Goal: Information Seeking & Learning: Understand process/instructions

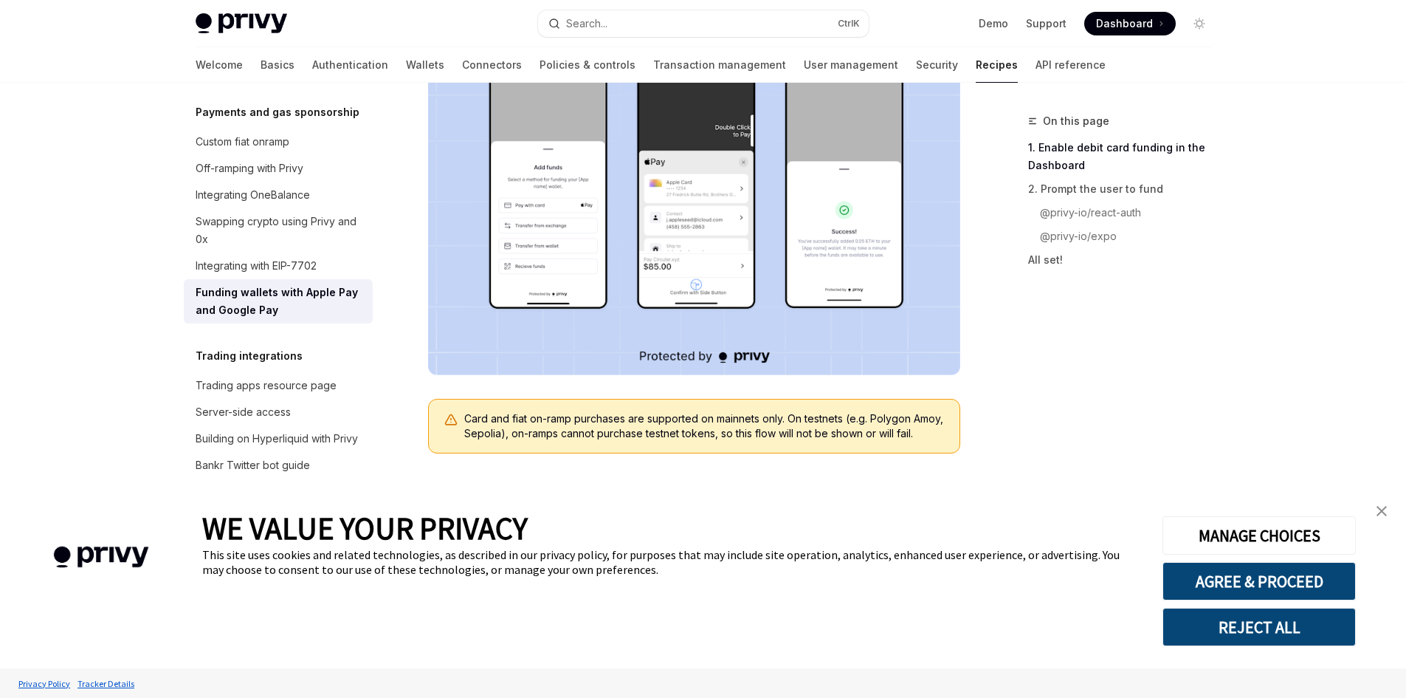
scroll to position [295, 0]
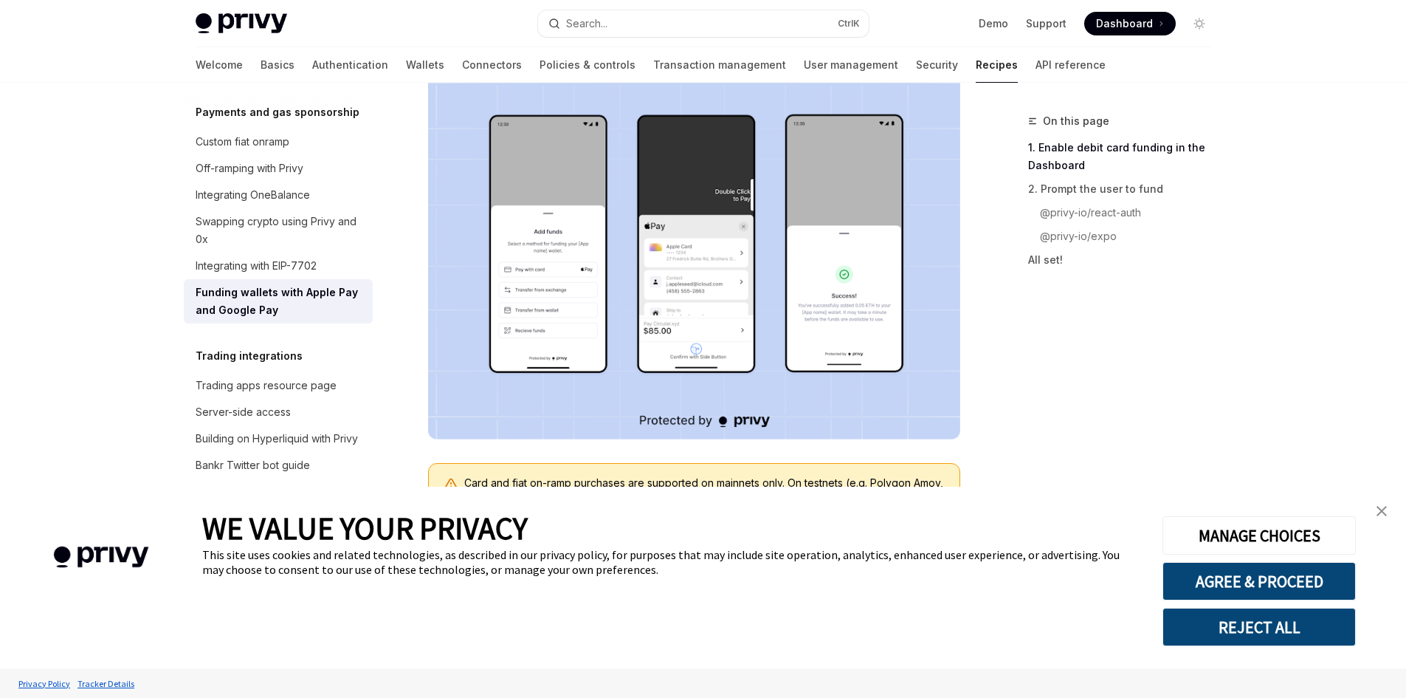
click at [1383, 509] on img "close banner" at bounding box center [1382, 511] width 10 height 10
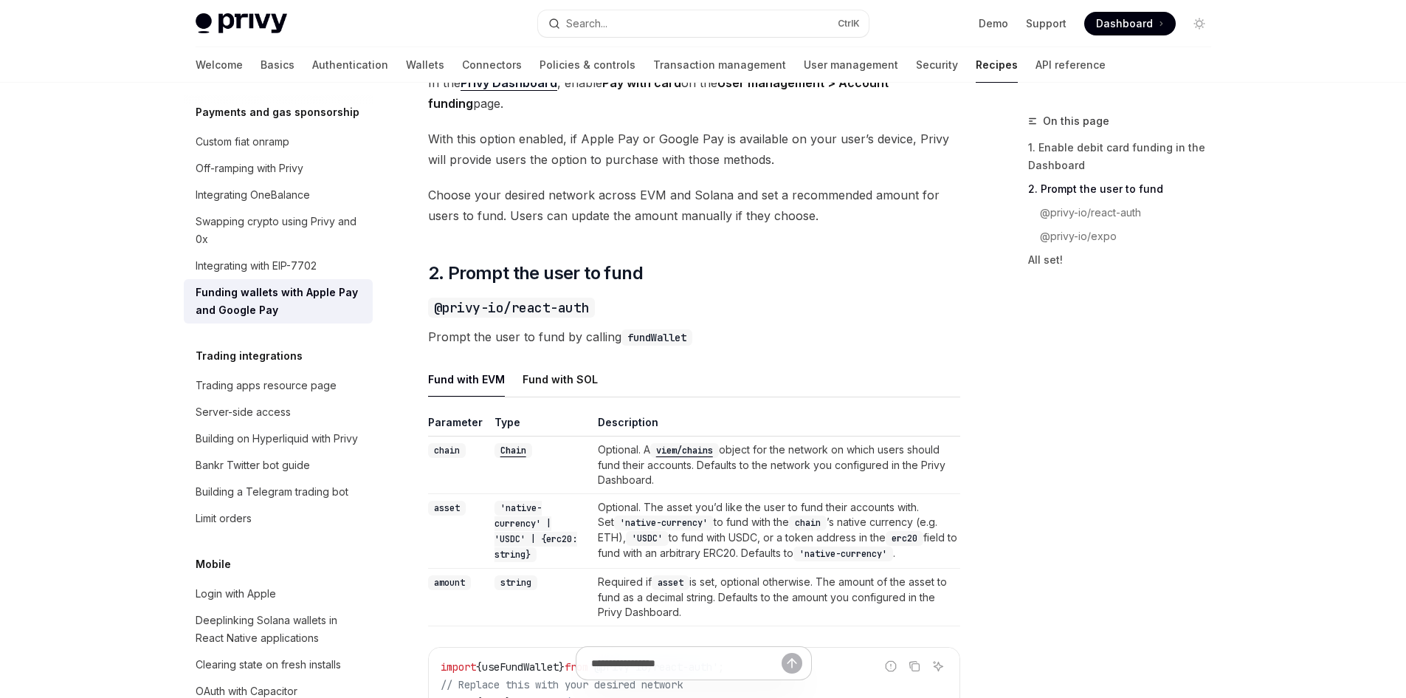
scroll to position [773, 0]
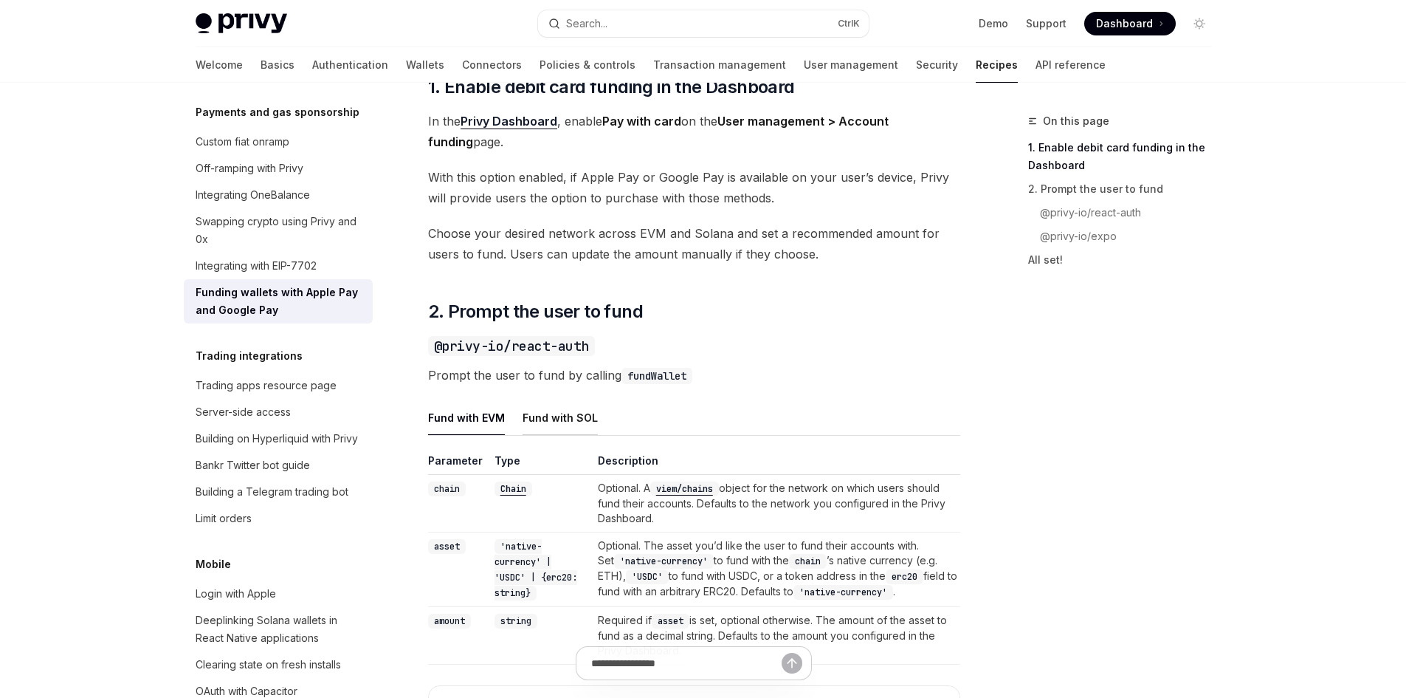
click at [577, 434] on div "Fund with SOL" at bounding box center [560, 417] width 75 height 35
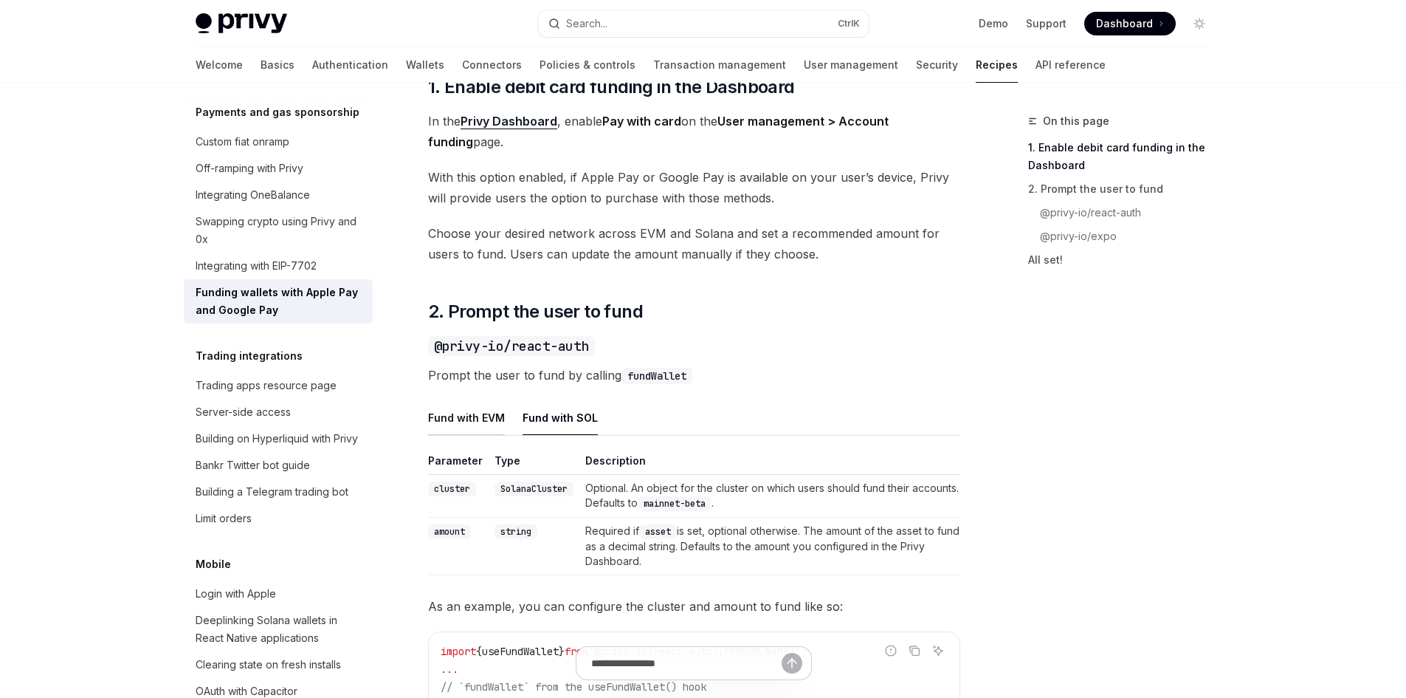
click at [451, 435] on div "Fund with EVM" at bounding box center [466, 417] width 77 height 35
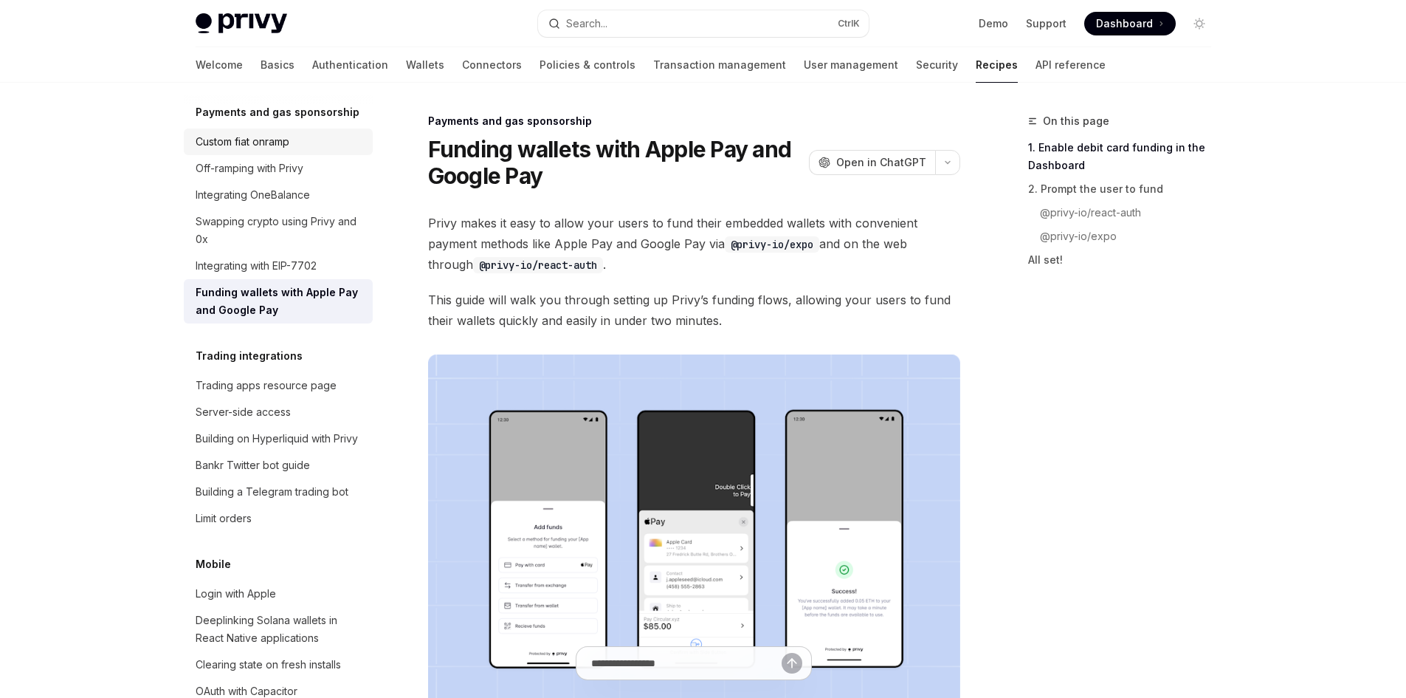
click at [249, 151] on div "Custom fiat onramp" at bounding box center [243, 142] width 94 height 18
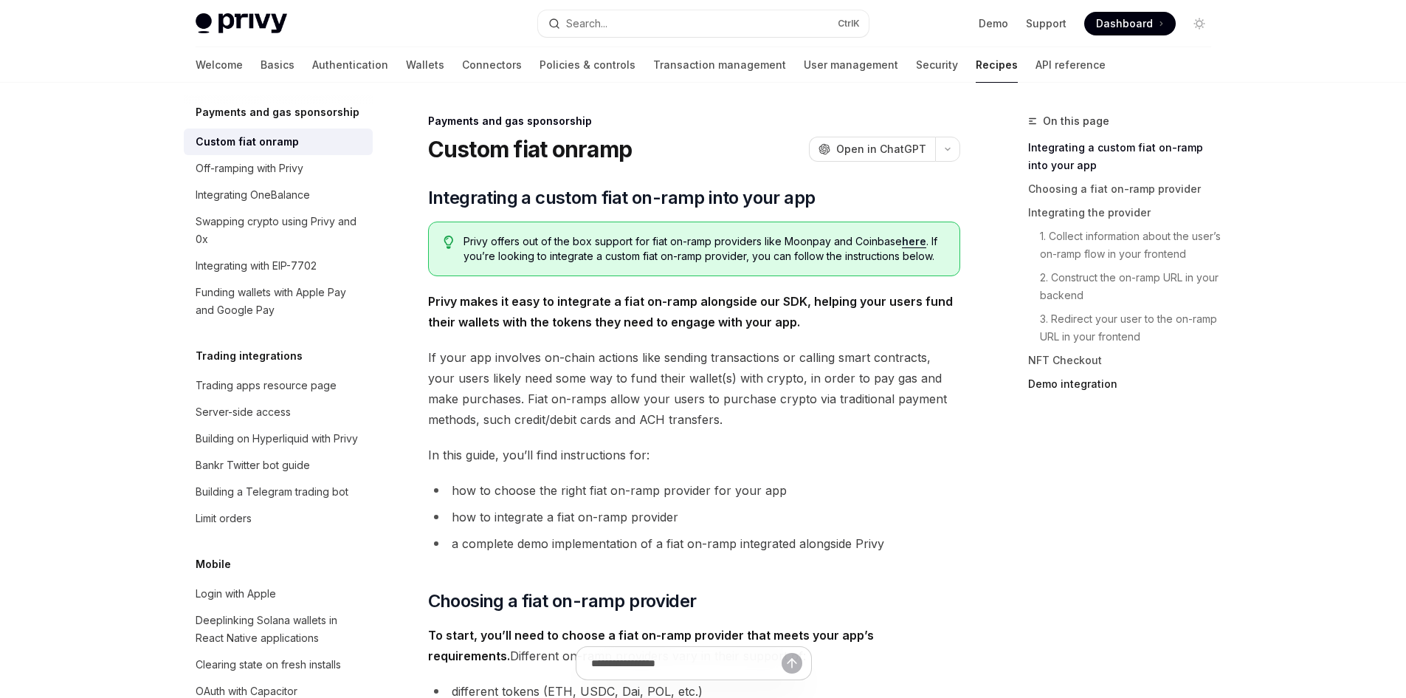
click at [1092, 384] on link "Demo integration" at bounding box center [1125, 384] width 195 height 24
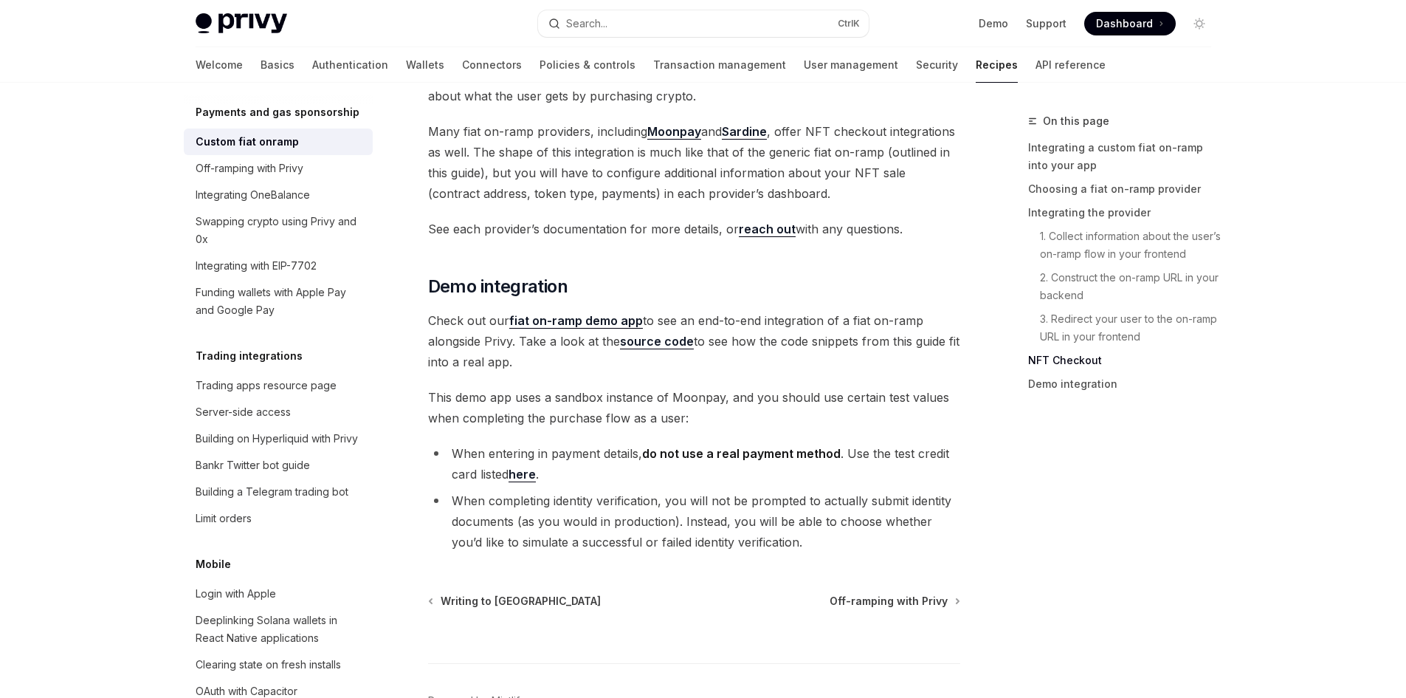
scroll to position [5353, 0]
click at [576, 311] on link "fiat on-ramp demo app" at bounding box center [576, 319] width 134 height 16
click at [737, 309] on span "Check out our fiat on-ramp demo app to see an end-to-end integration of a fiat …" at bounding box center [694, 340] width 532 height 62
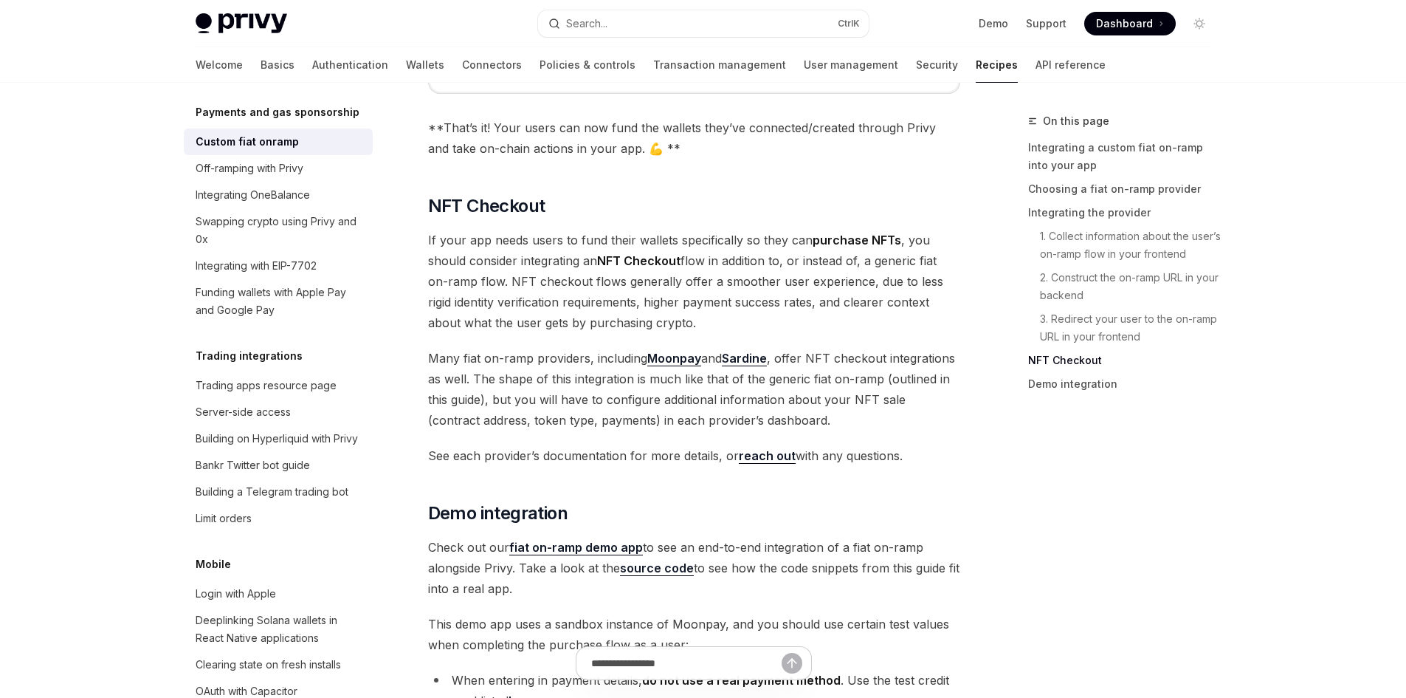
scroll to position [5131, 0]
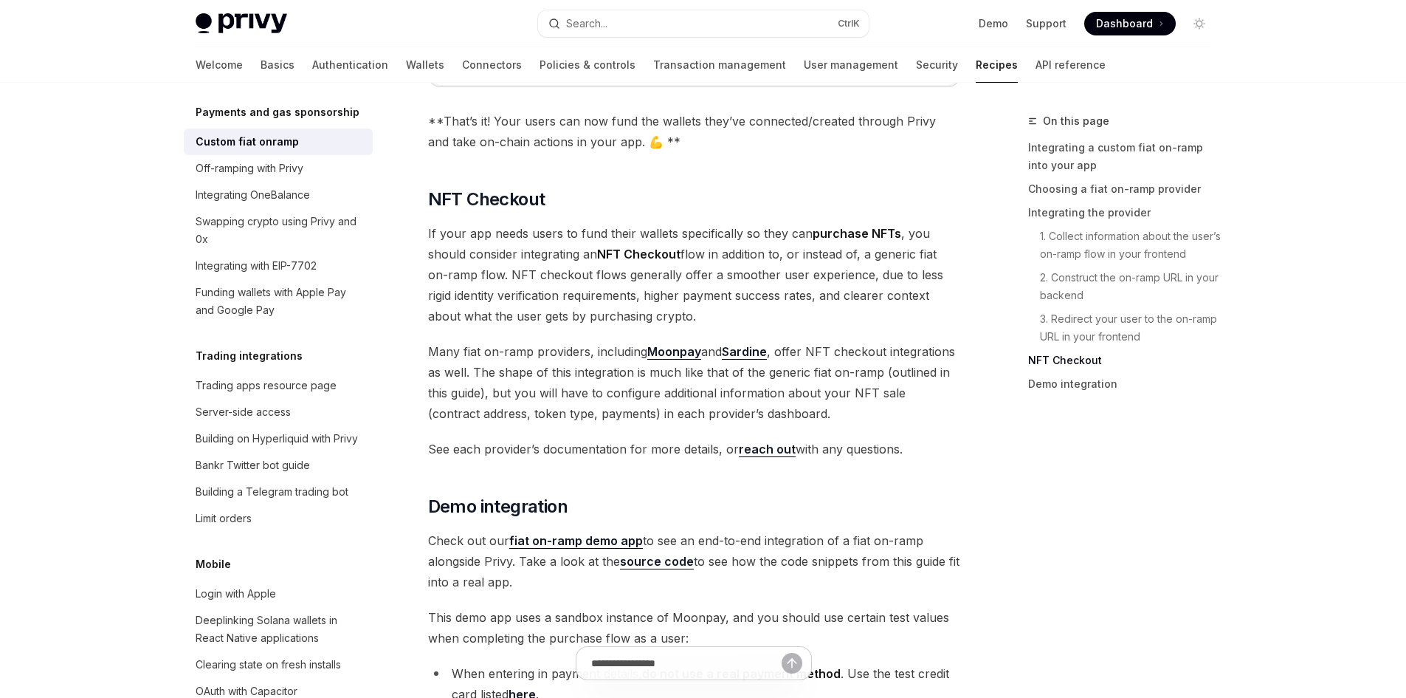
click at [619, 341] on span "Many fiat on-ramp providers, including Moonpay and Sardine , offer NFT checkout…" at bounding box center [694, 382] width 532 height 83
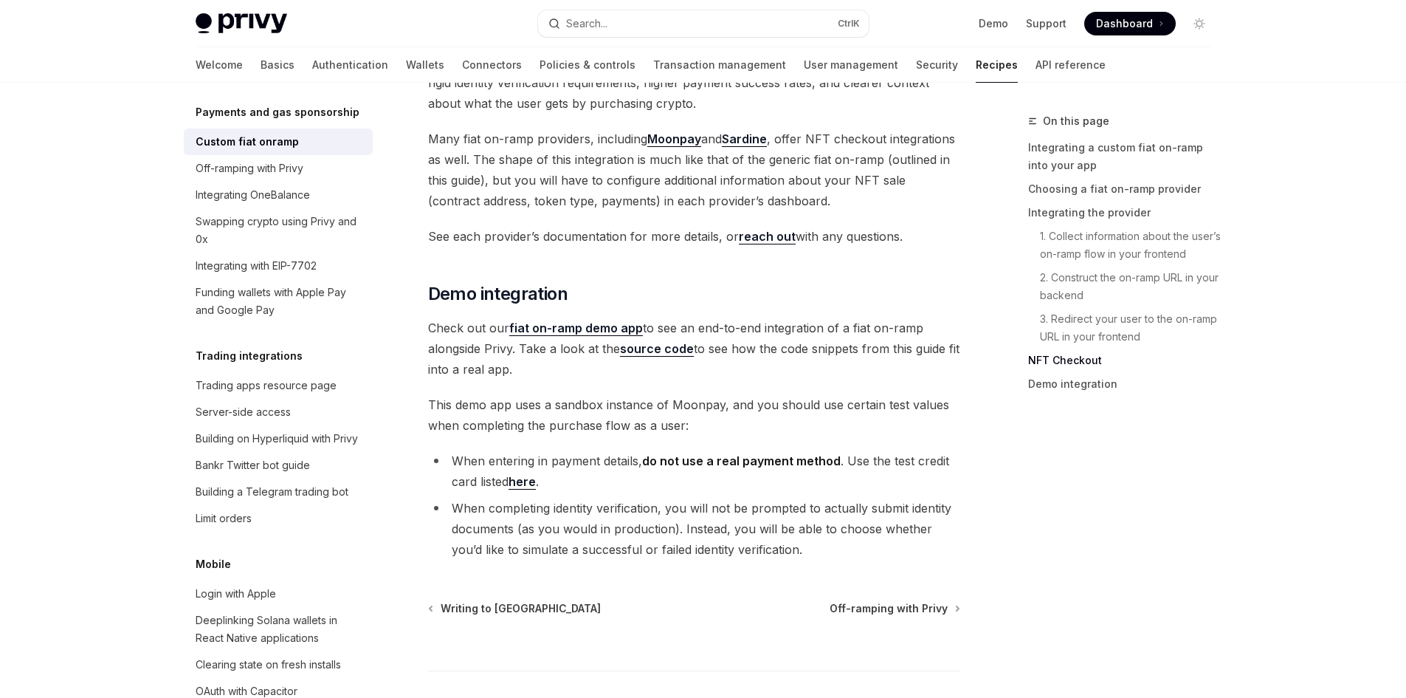
scroll to position [5353, 0]
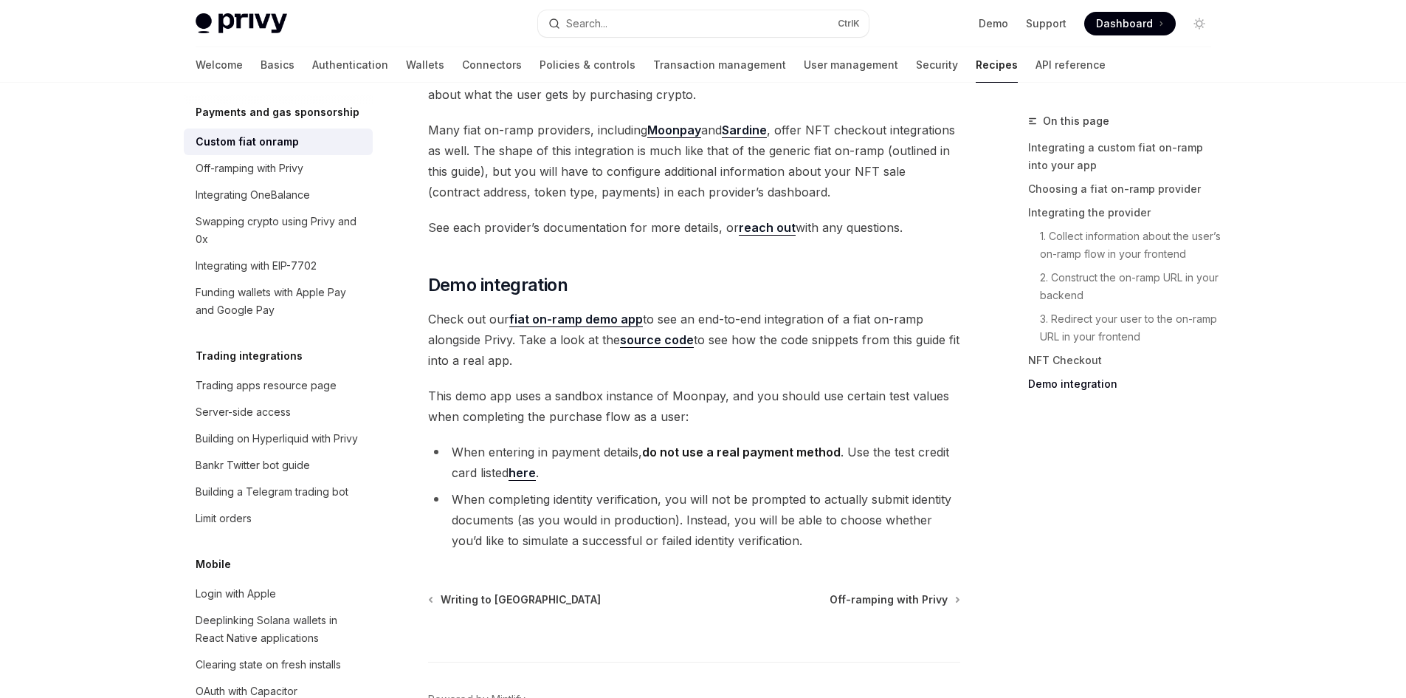
click at [692, 385] on span "This demo app uses a sandbox instance of Moonpay, and you should use certain te…" at bounding box center [694, 405] width 532 height 41
click at [300, 177] on div "Off-ramping with Privy" at bounding box center [250, 168] width 108 height 18
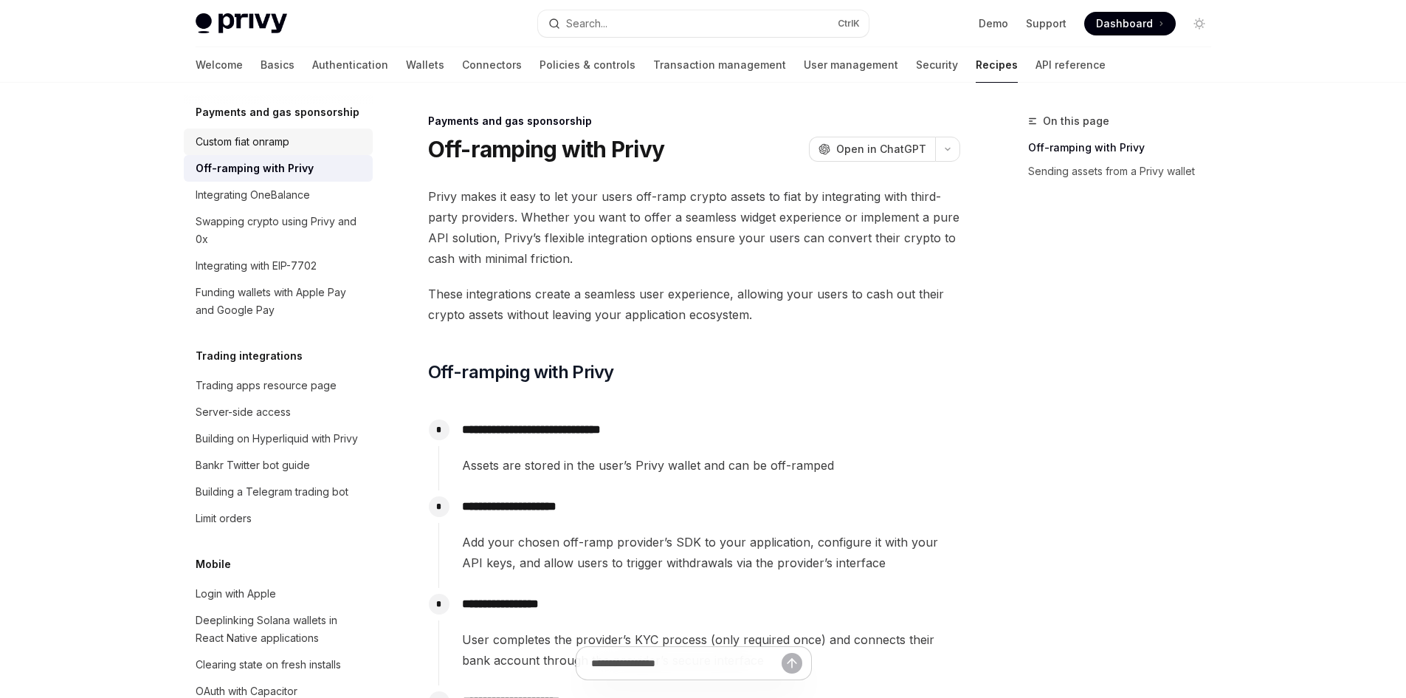
click at [297, 151] on div "Custom fiat onramp" at bounding box center [280, 142] width 168 height 18
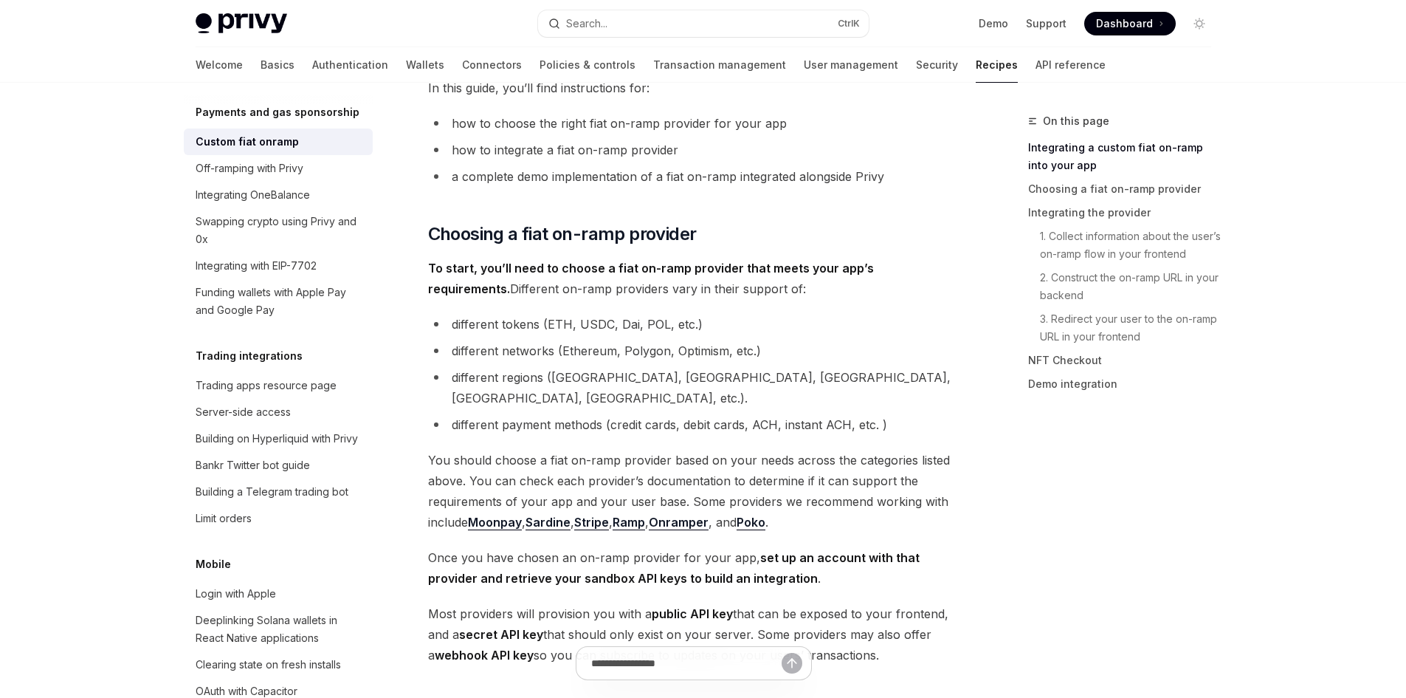
scroll to position [369, 0]
drag, startPoint x: 463, startPoint y: 407, endPoint x: 722, endPoint y: 390, distance: 259.6
click at [722, 390] on ul "different tokens (ETH, USDC, Dai, POL, etc.) different networks (Ethereum, Poly…" at bounding box center [694, 371] width 532 height 121
click at [862, 369] on li "different regions ([GEOGRAPHIC_DATA], [GEOGRAPHIC_DATA], [GEOGRAPHIC_DATA], [GE…" at bounding box center [694, 385] width 532 height 41
drag, startPoint x: 729, startPoint y: 288, endPoint x: 571, endPoint y: 255, distance: 160.5
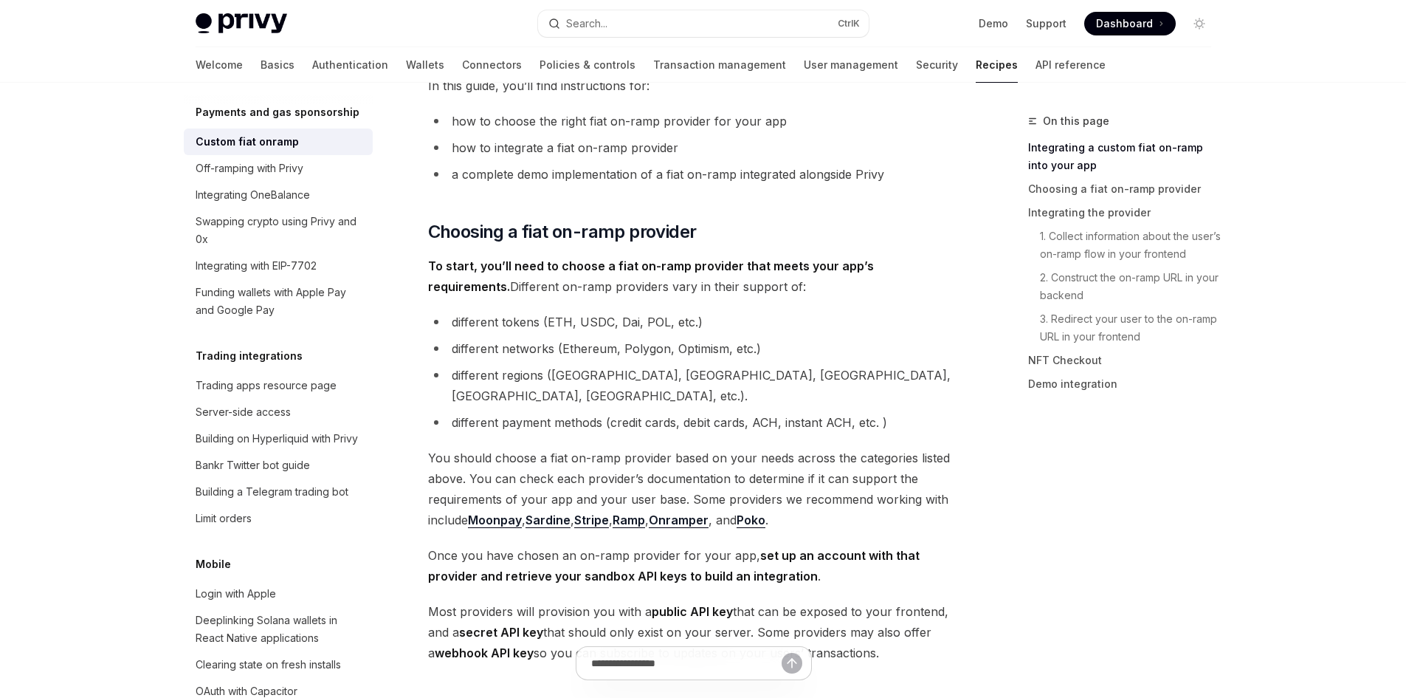
click at [571, 255] on span "To start, you’ll need to choose a fiat on-ramp provider that meets your app’s r…" at bounding box center [694, 275] width 532 height 41
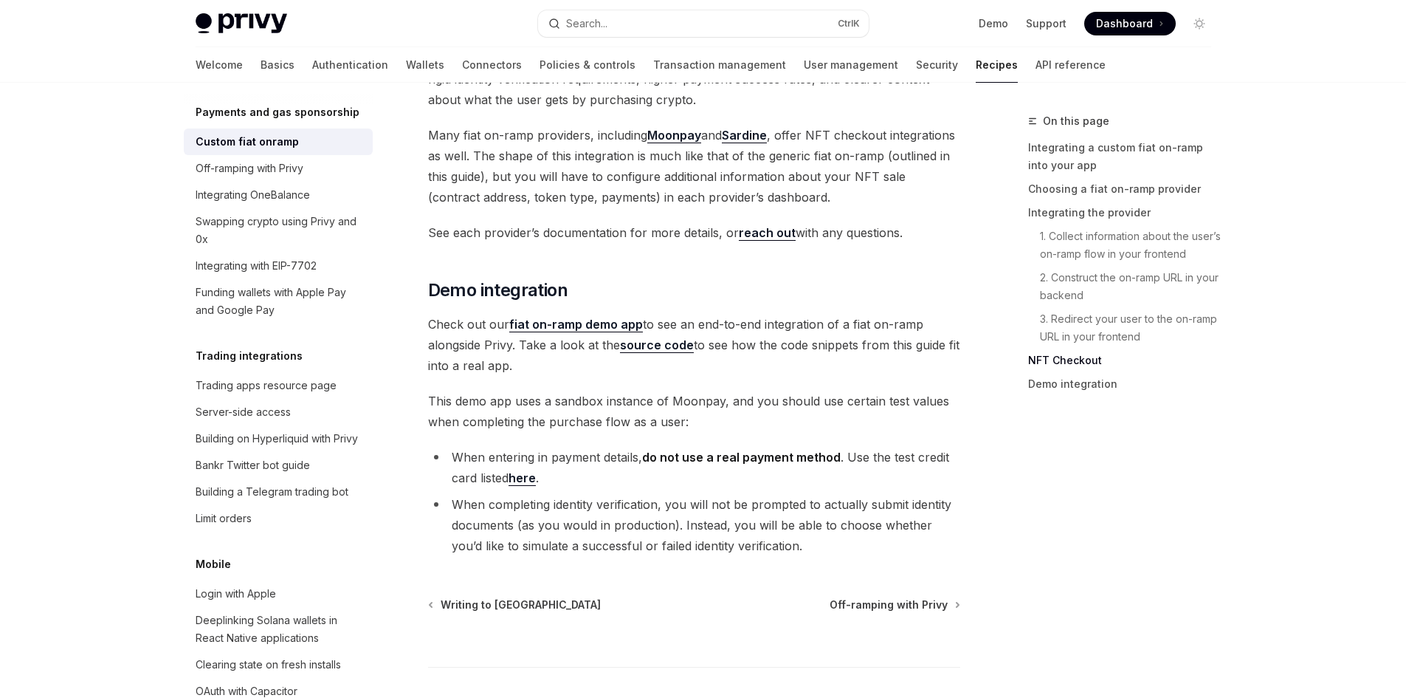
scroll to position [5353, 0]
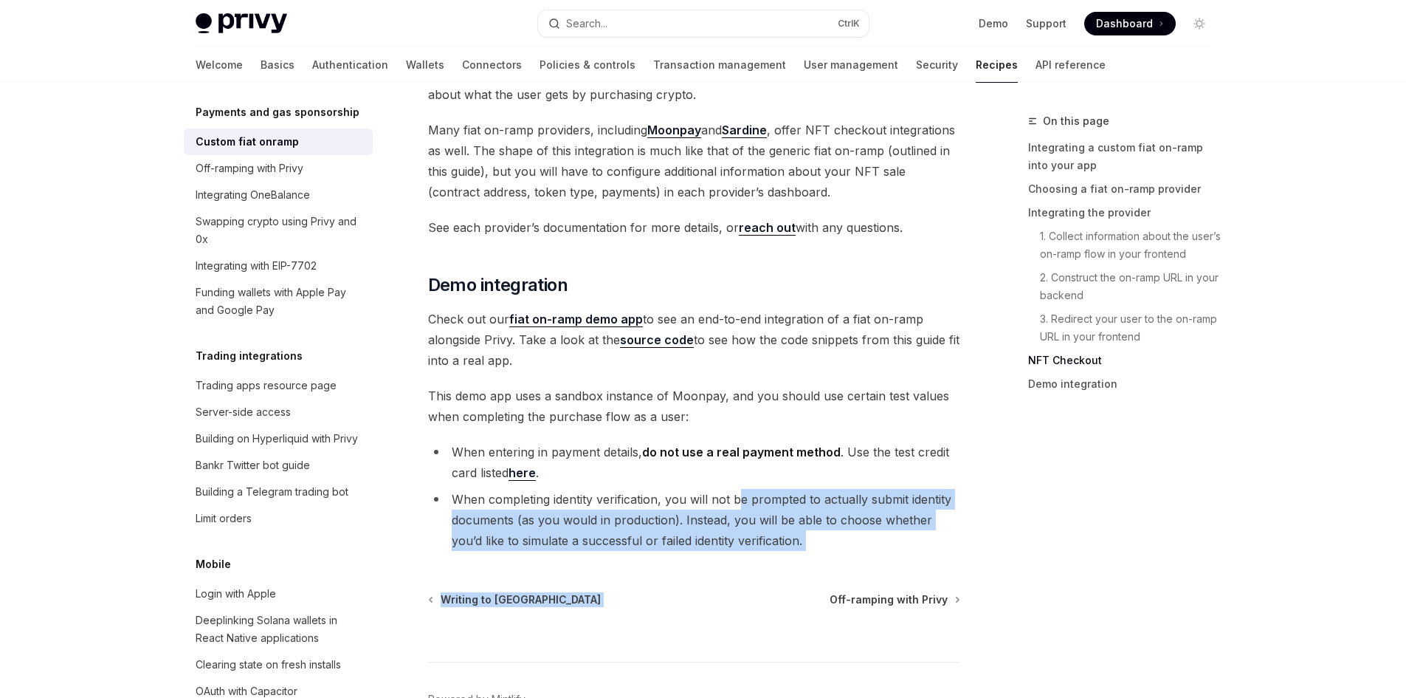
drag, startPoint x: 793, startPoint y: 464, endPoint x: 737, endPoint y: 400, distance: 84.8
click at [737, 489] on li "When completing identity verification, you will not be prompted to actually sub…" at bounding box center [694, 520] width 532 height 62
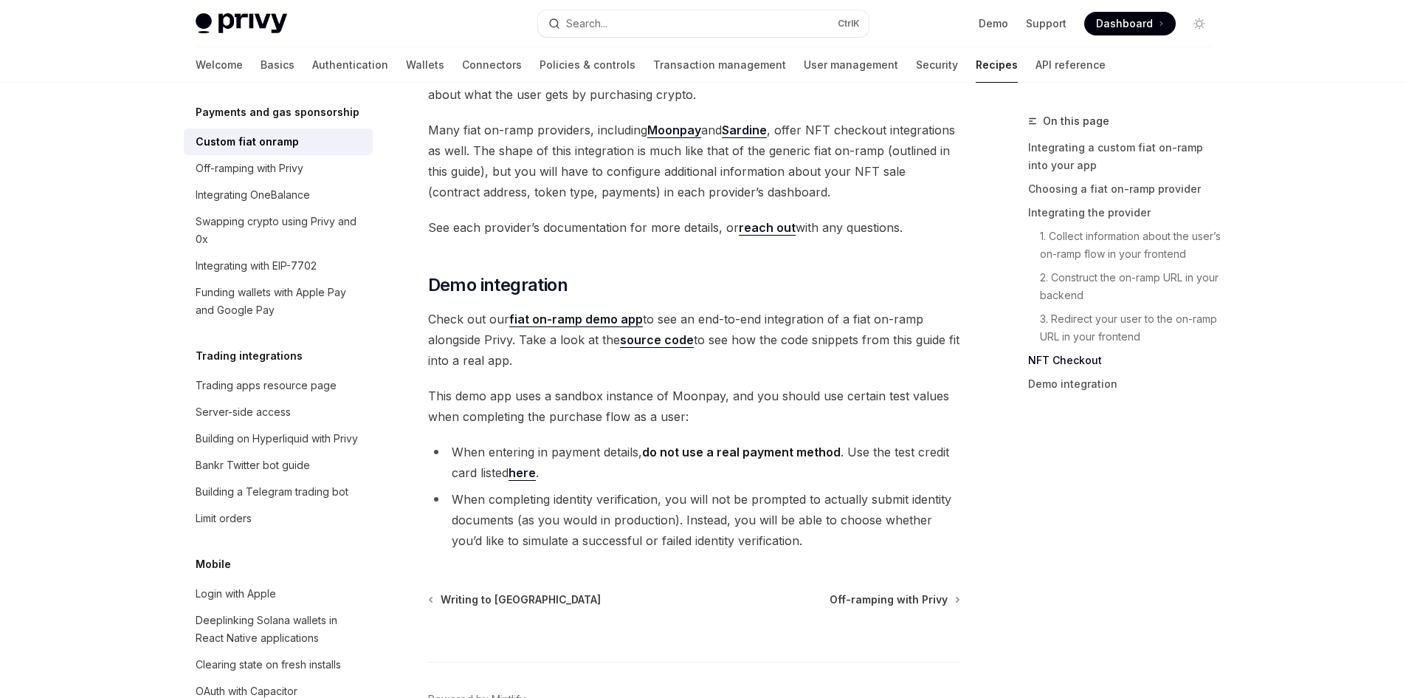
drag, startPoint x: 433, startPoint y: 227, endPoint x: 638, endPoint y: 268, distance: 210.0
click at [638, 309] on span "Check out our fiat on-ramp demo app to see an end-to-end integration of a fiat …" at bounding box center [694, 340] width 532 height 62
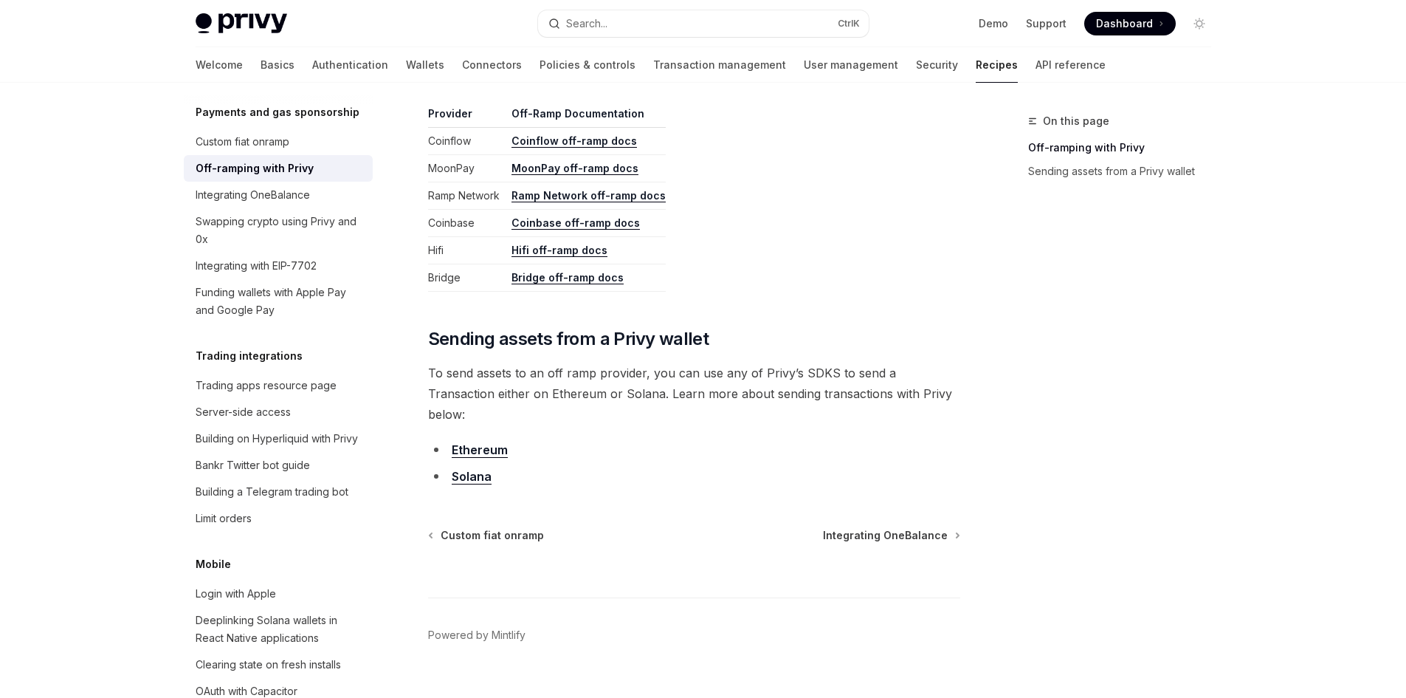
scroll to position [762, 0]
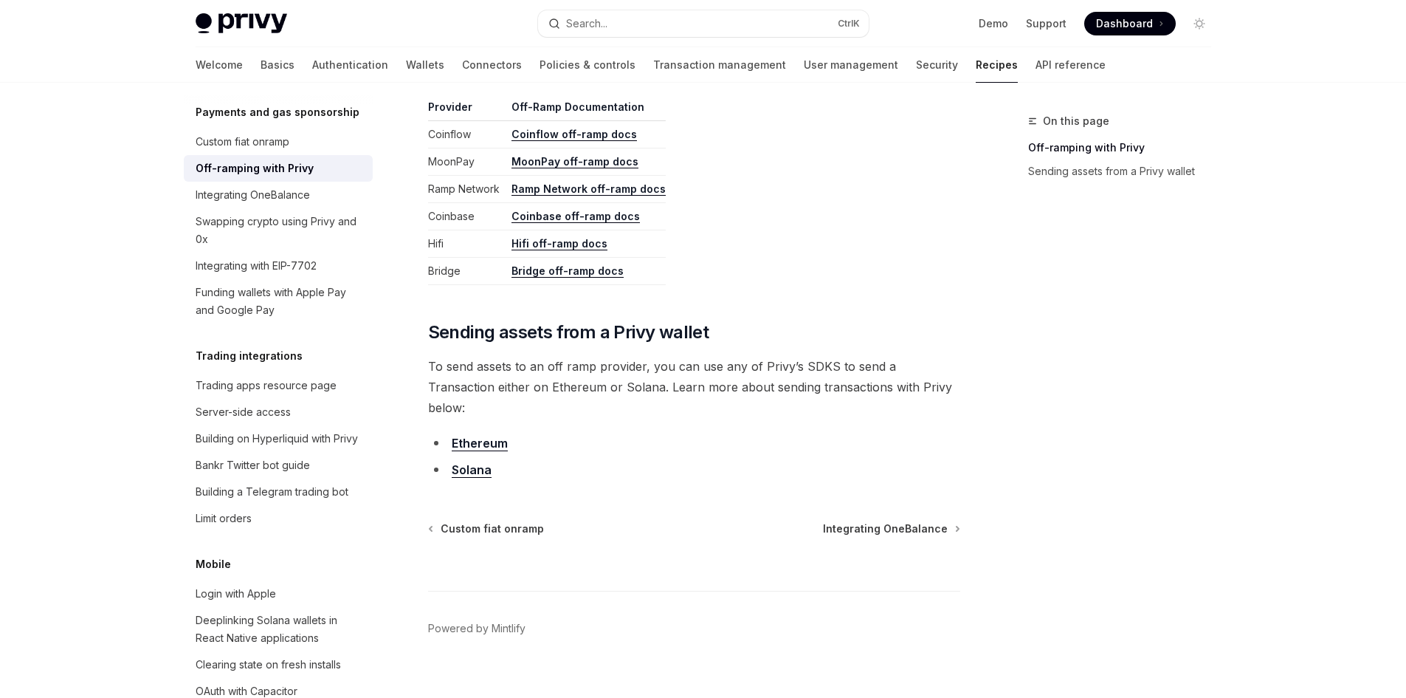
click at [303, 177] on div "Off-ramping with Privy" at bounding box center [255, 168] width 118 height 18
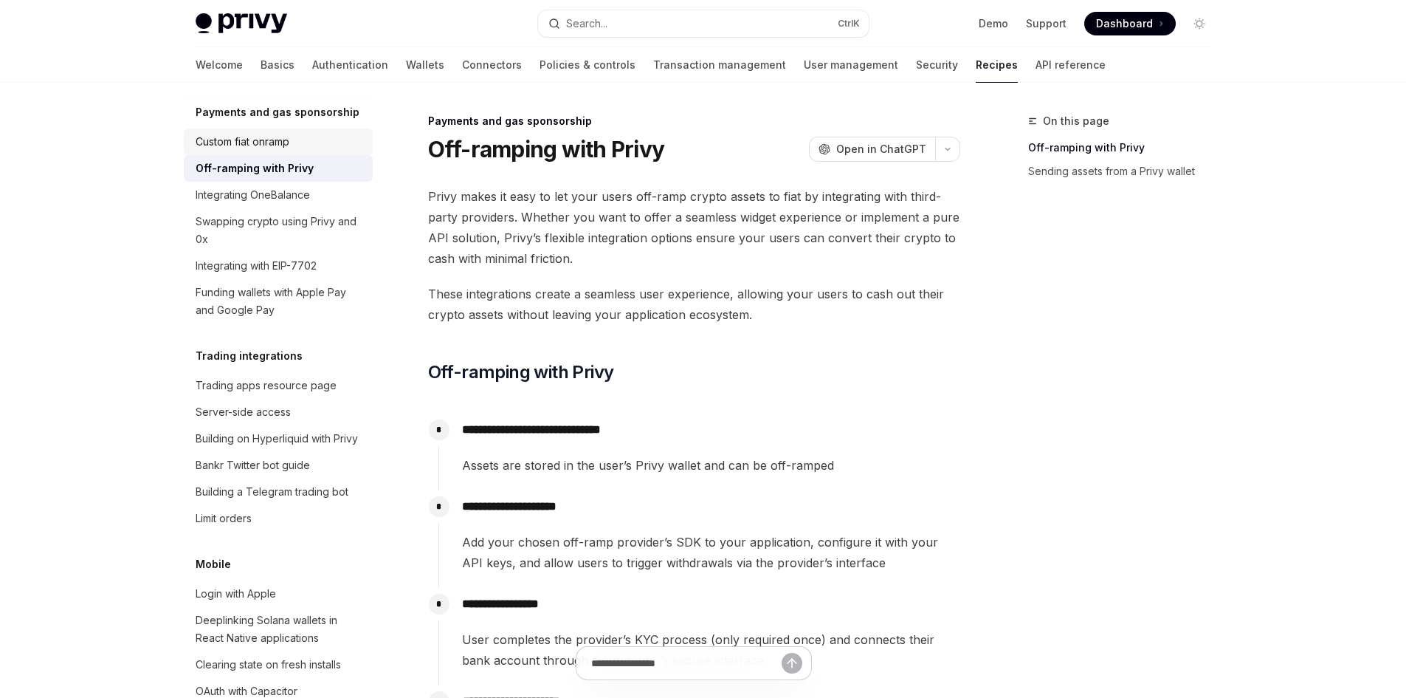
click at [280, 151] on div "Custom fiat onramp" at bounding box center [243, 142] width 94 height 18
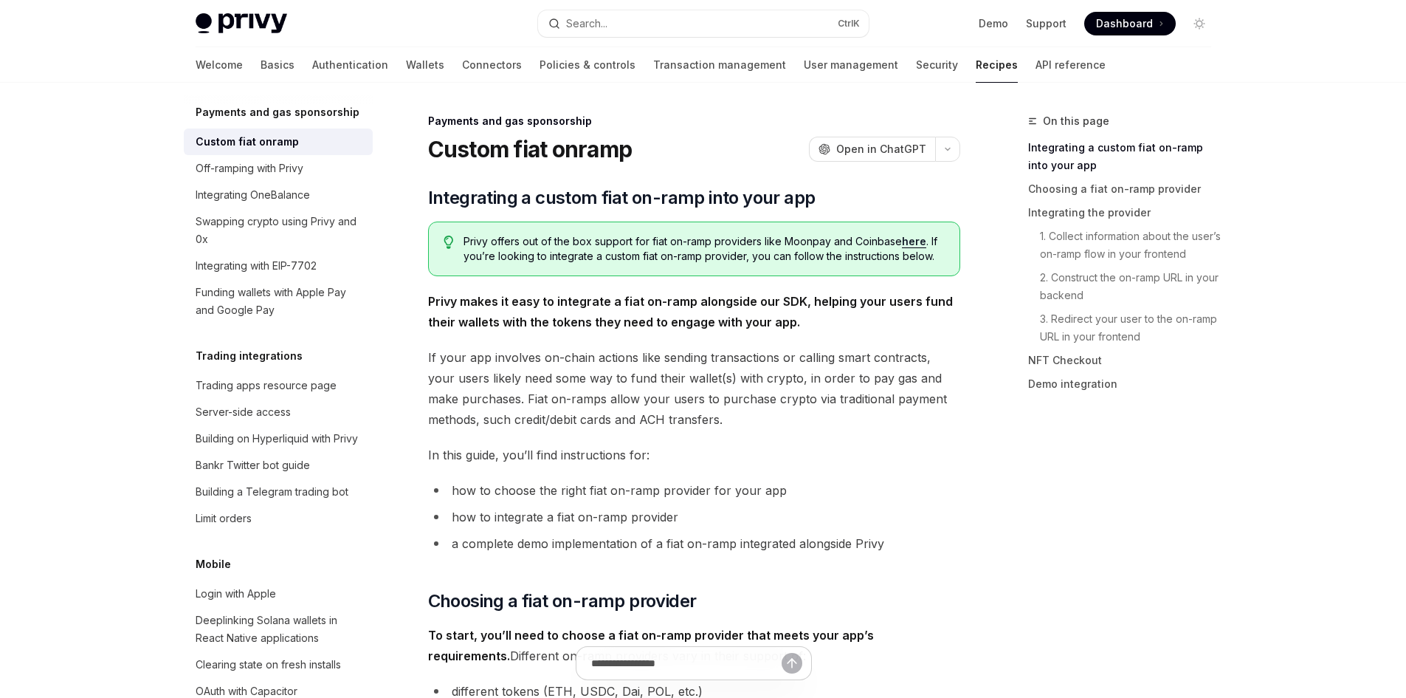
click at [911, 238] on link "here" at bounding box center [914, 241] width 24 height 13
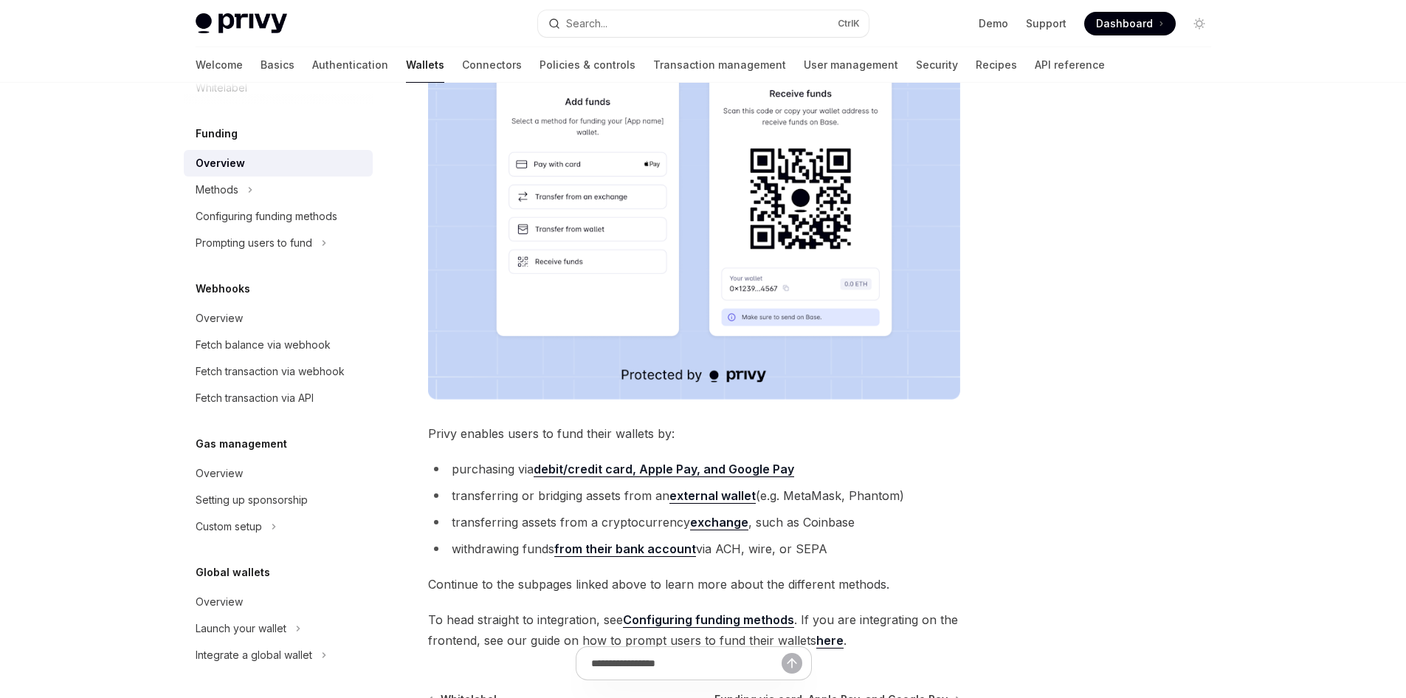
scroll to position [295, 0]
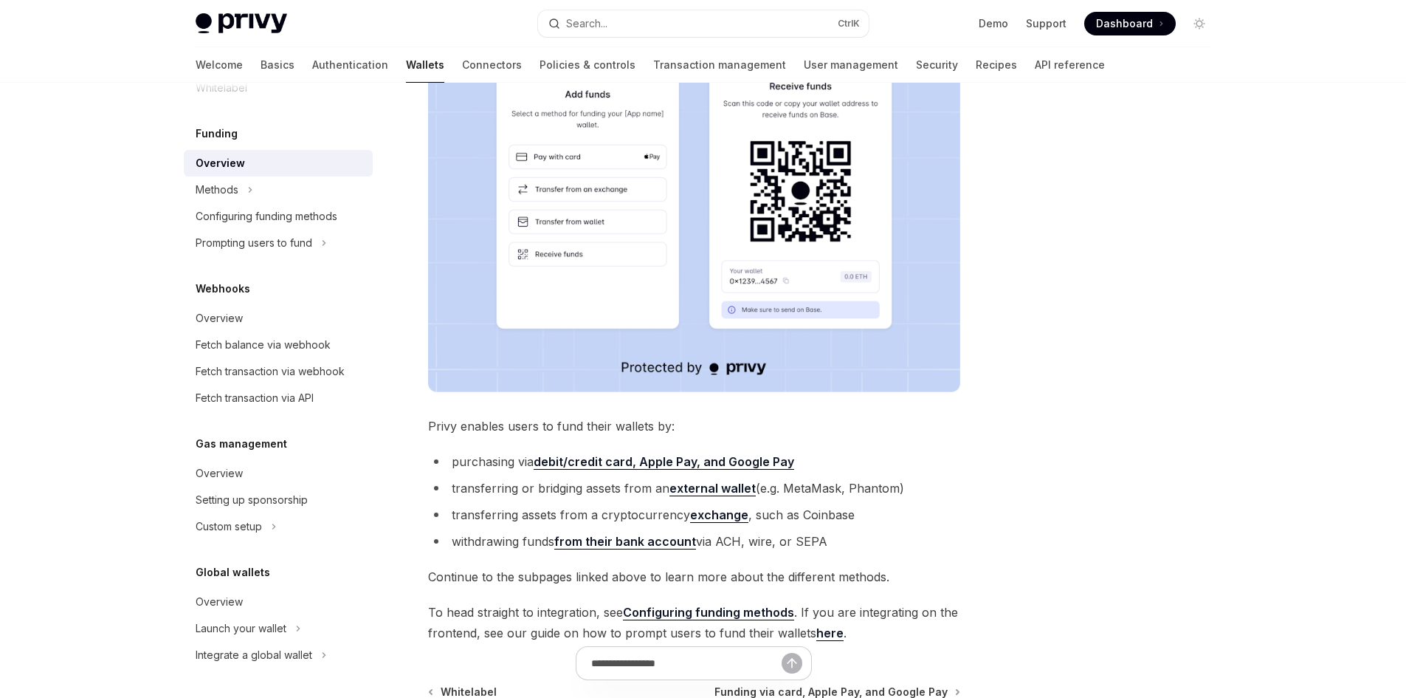
click at [618, 466] on strong "debit/credit card, Apple Pay, and Google Pay" at bounding box center [664, 461] width 261 height 15
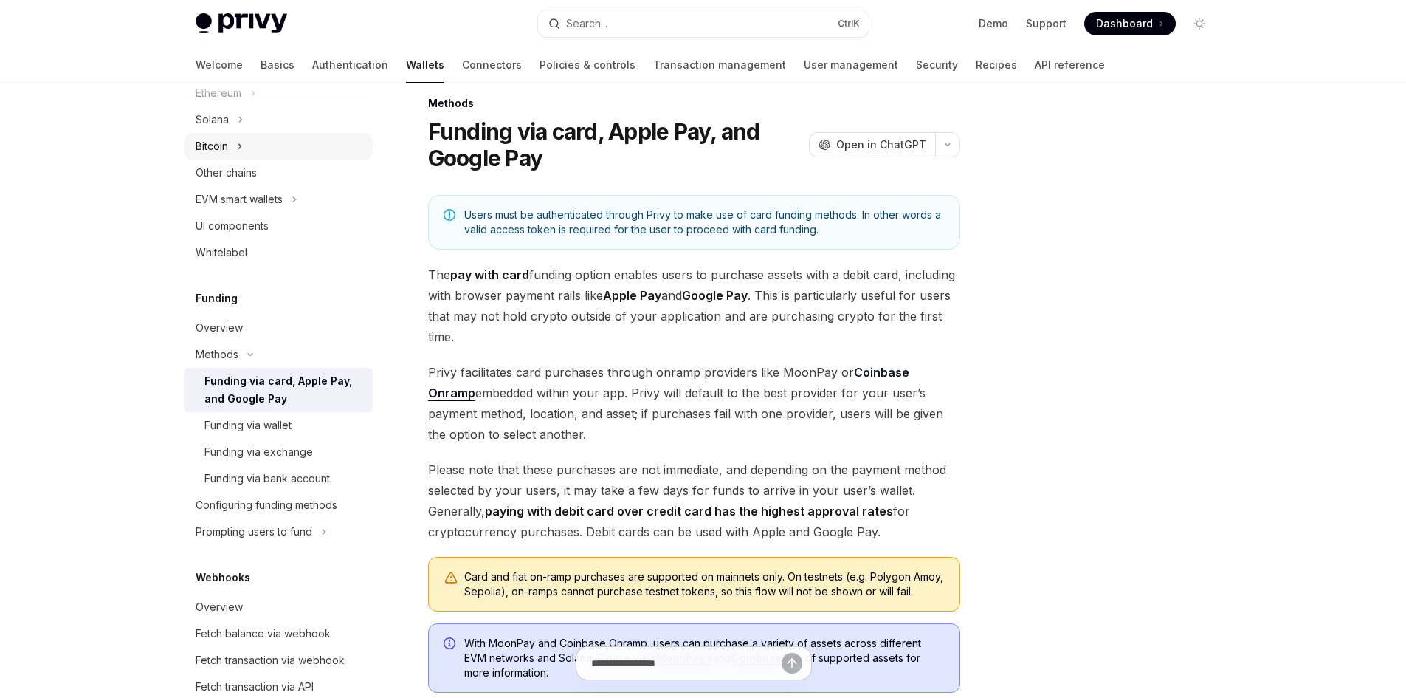
scroll to position [16, 0]
type textarea "*"
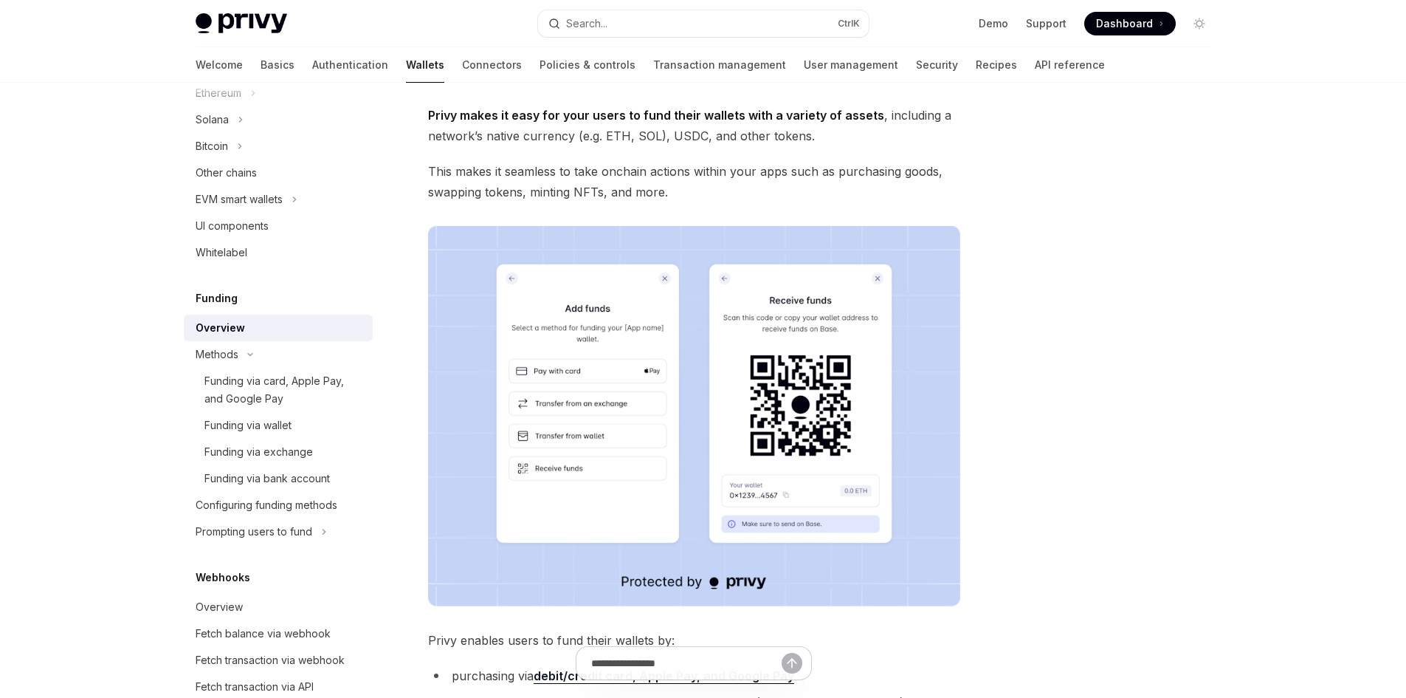
scroll to position [74, 0]
